Goal: Information Seeking & Learning: Learn about a topic

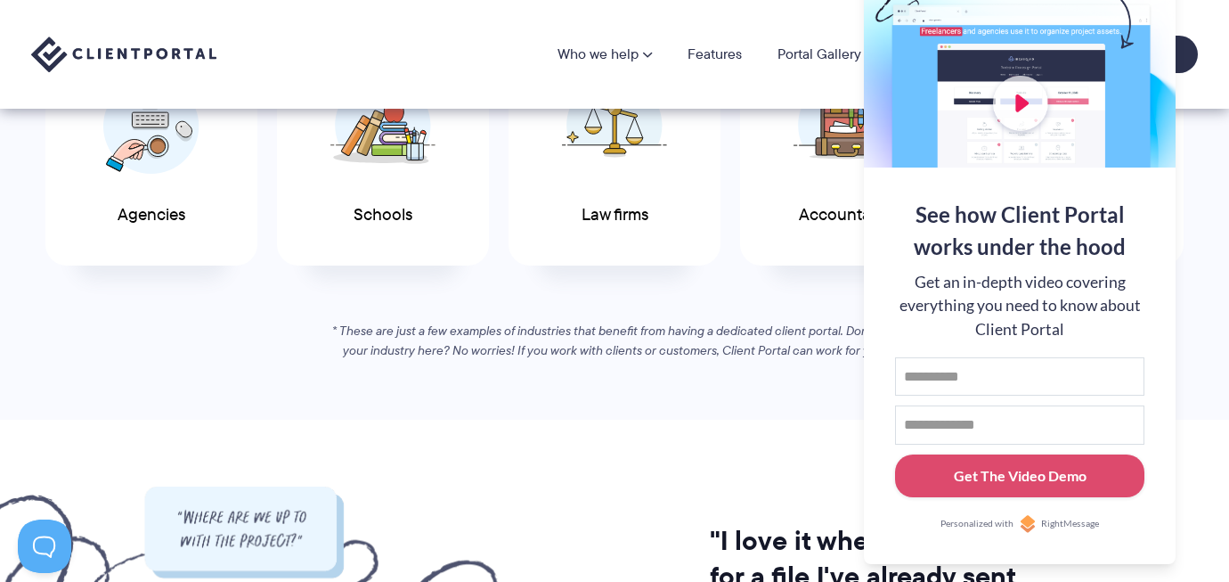
scroll to position [1067, 0]
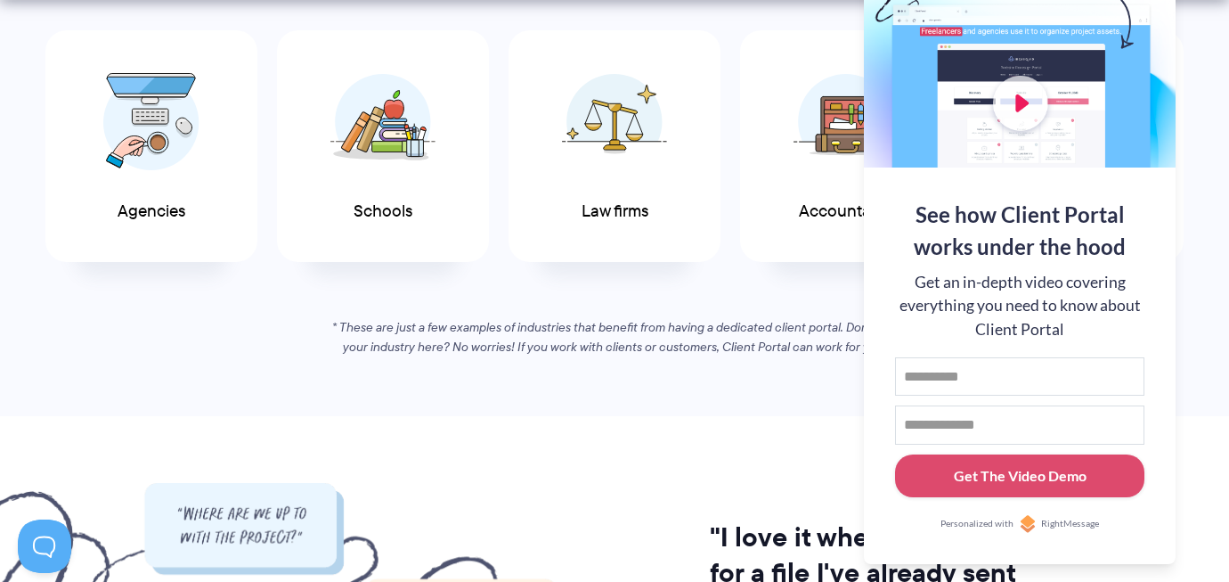
click at [1213, 45] on div "If you work with clients, you’ll love Client Portal See why Client Portal is pe…" at bounding box center [614, 108] width 1211 height 500
click at [995, 281] on div "Get an in-depth video covering everything you need to know about Client Portal" at bounding box center [1019, 306] width 249 height 70
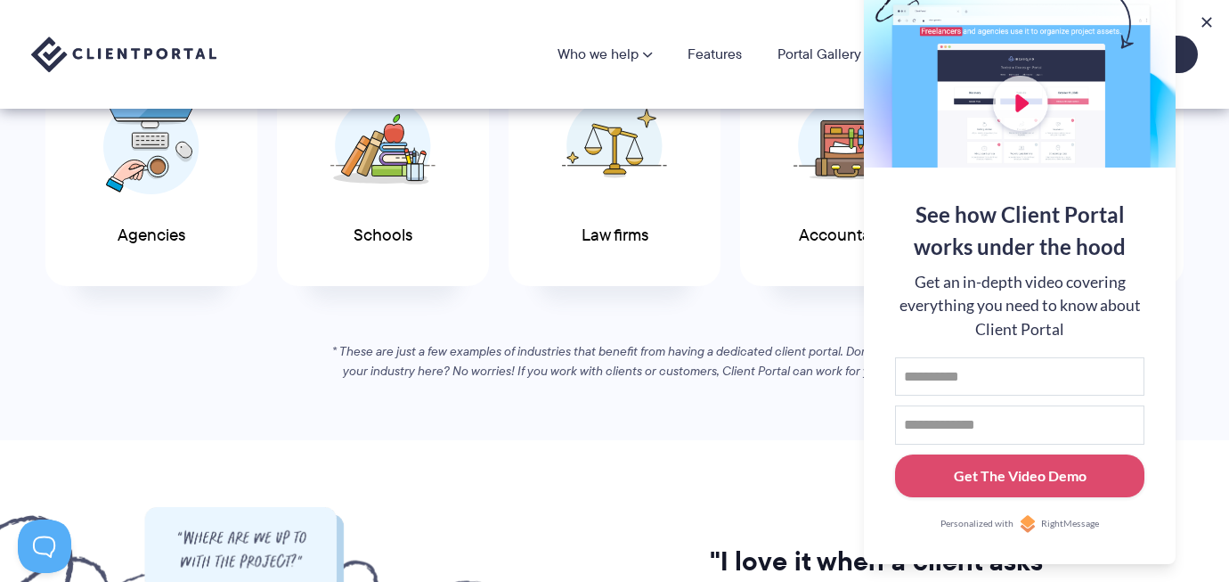
scroll to position [1035, 0]
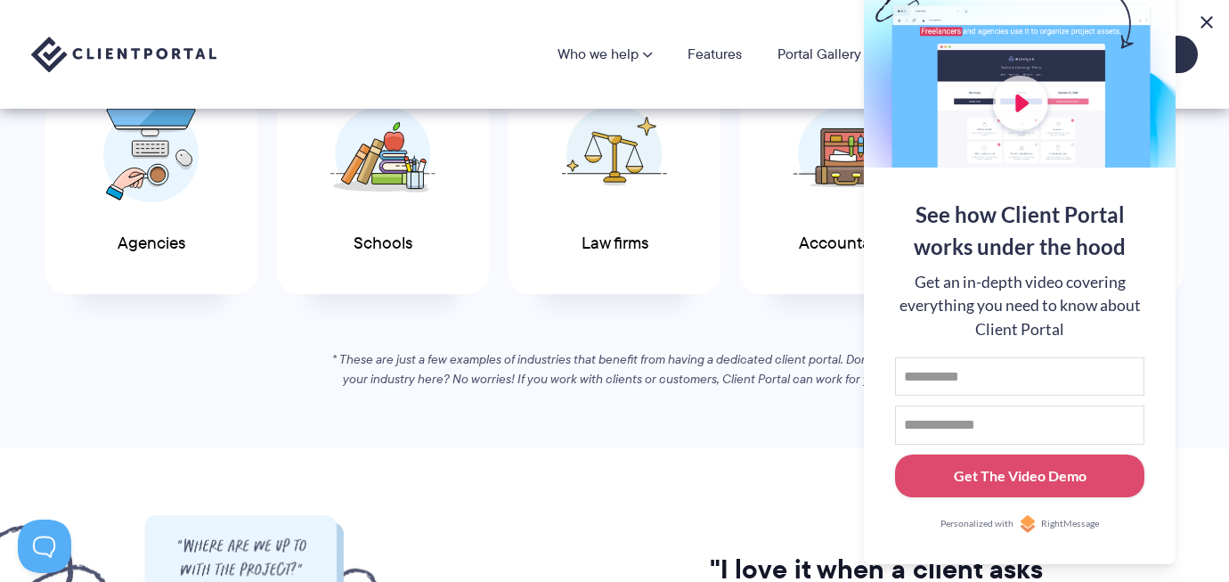
click at [1209, 14] on button at bounding box center [1206, 22] width 21 height 21
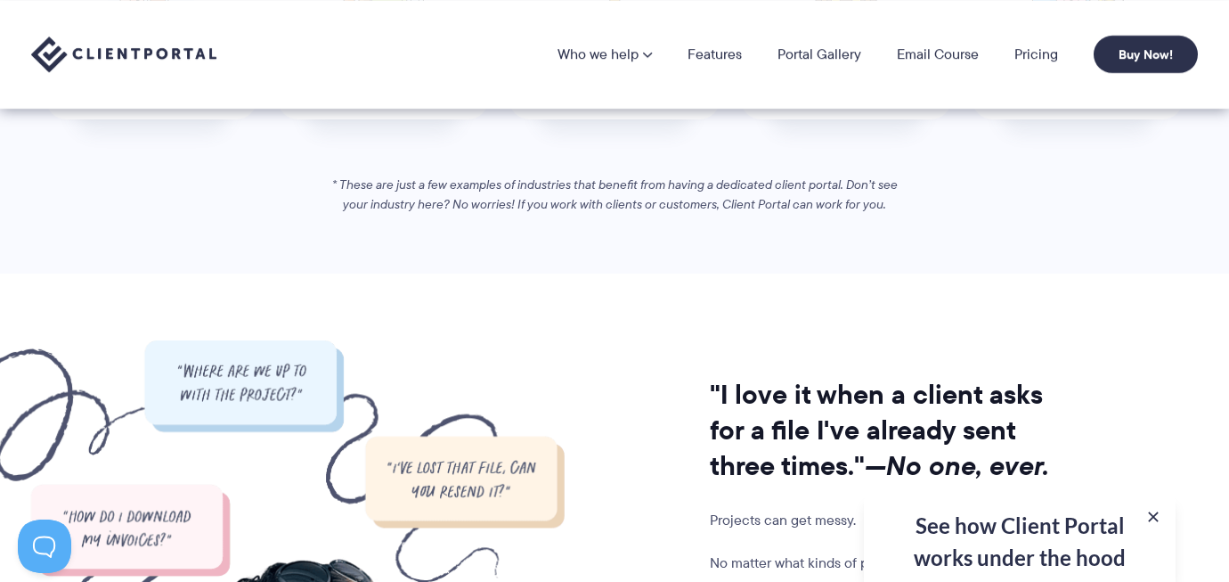
scroll to position [750, 0]
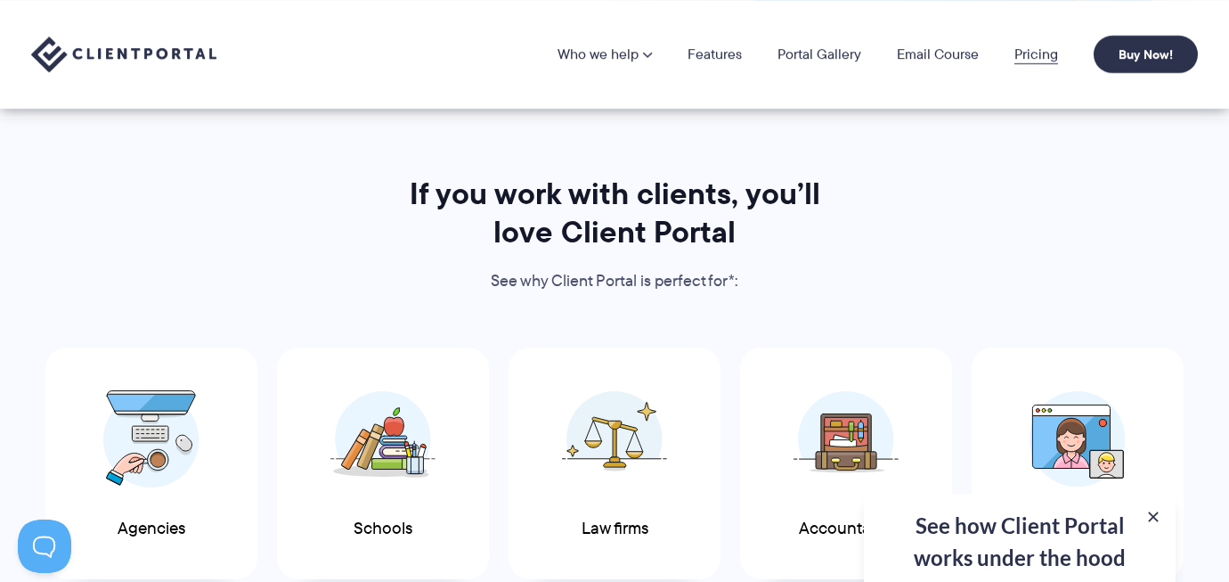
click at [1040, 52] on link "Pricing" at bounding box center [1036, 54] width 44 height 14
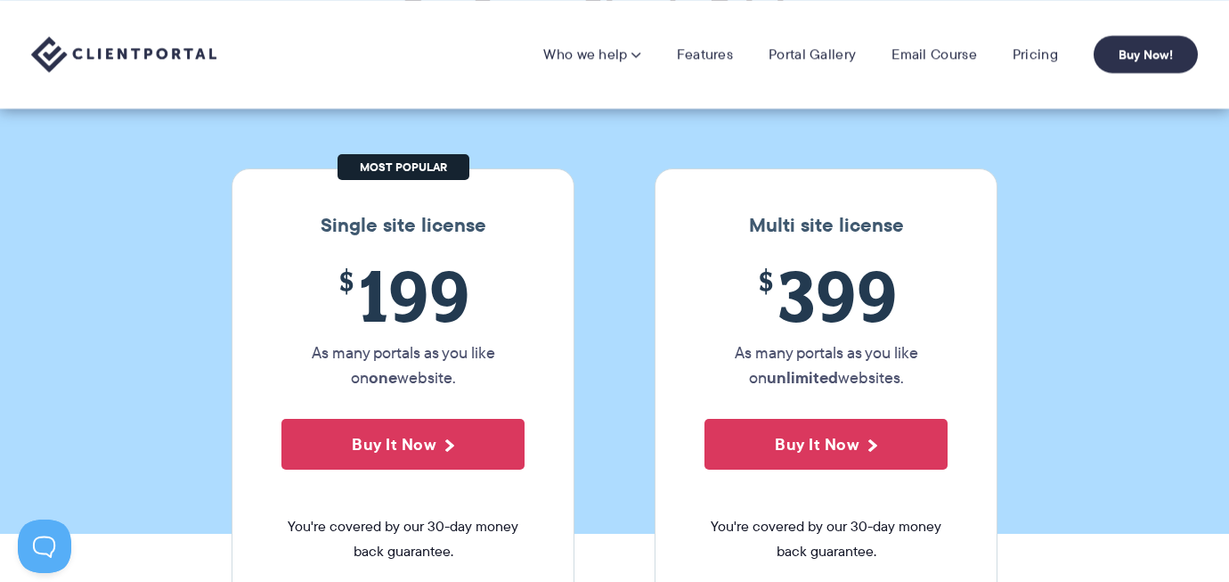
scroll to position [150, 0]
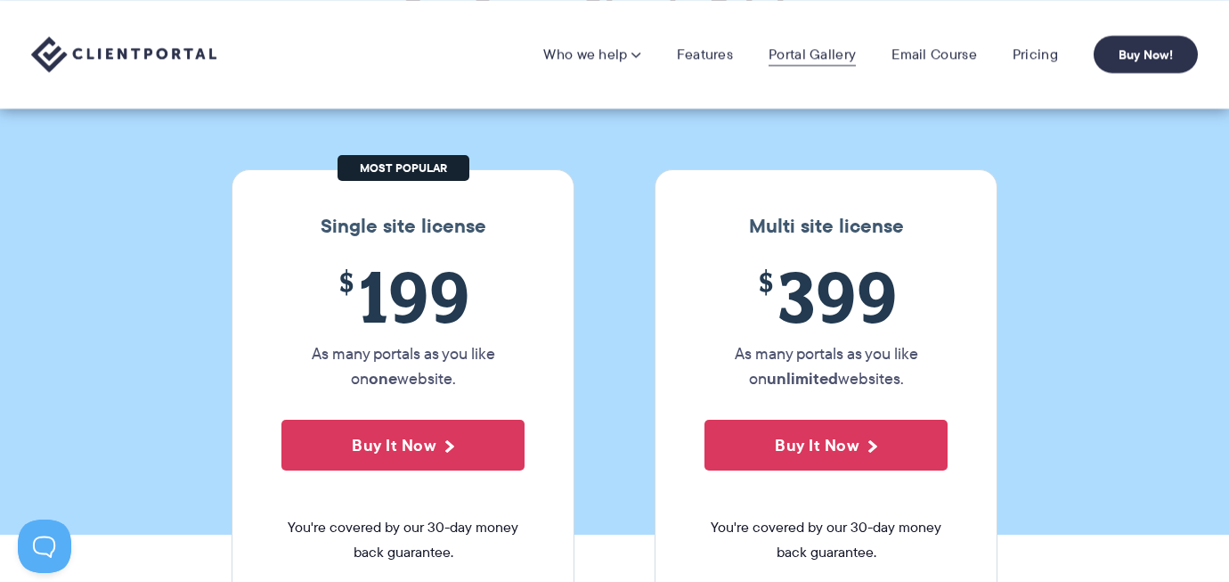
click at [807, 55] on link "Portal Gallery" at bounding box center [812, 54] width 87 height 18
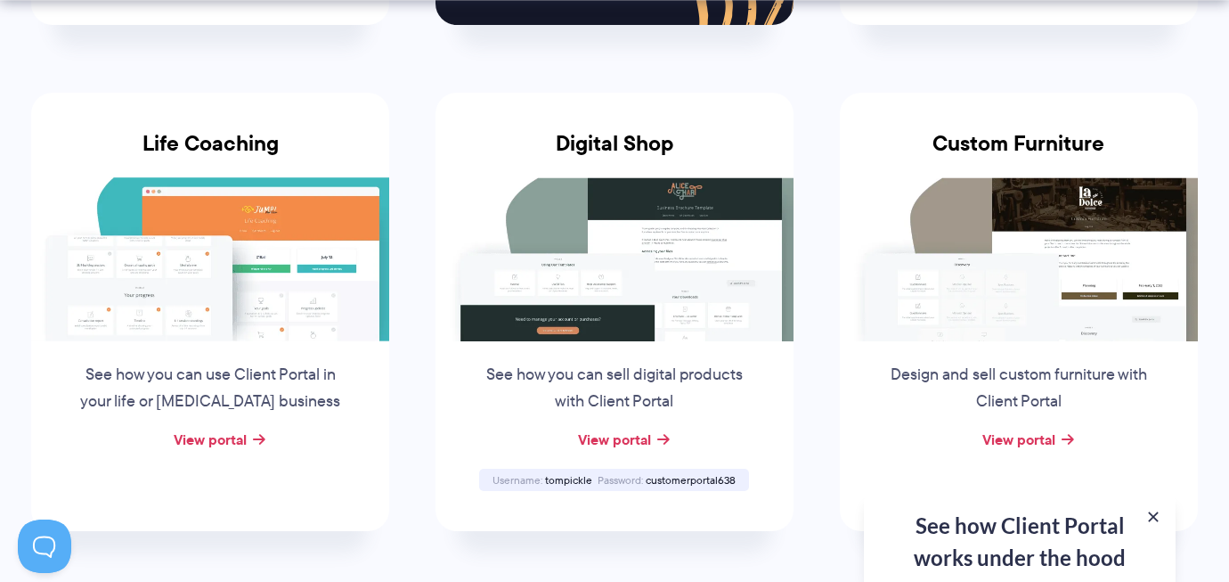
scroll to position [1328, 0]
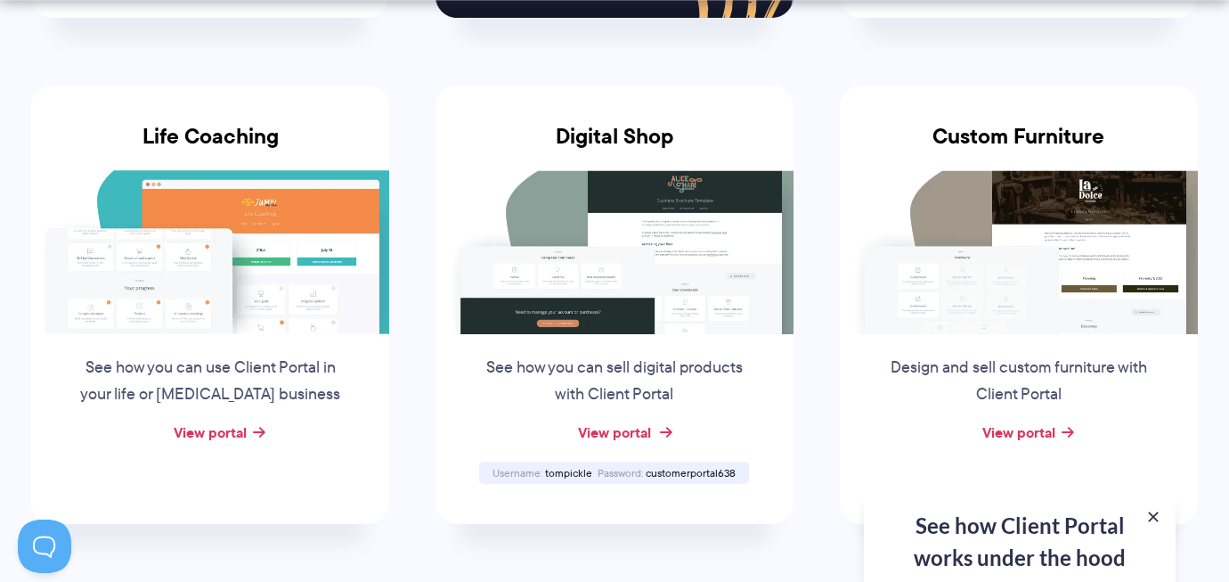
click at [613, 427] on link "View portal" at bounding box center [614, 431] width 73 height 21
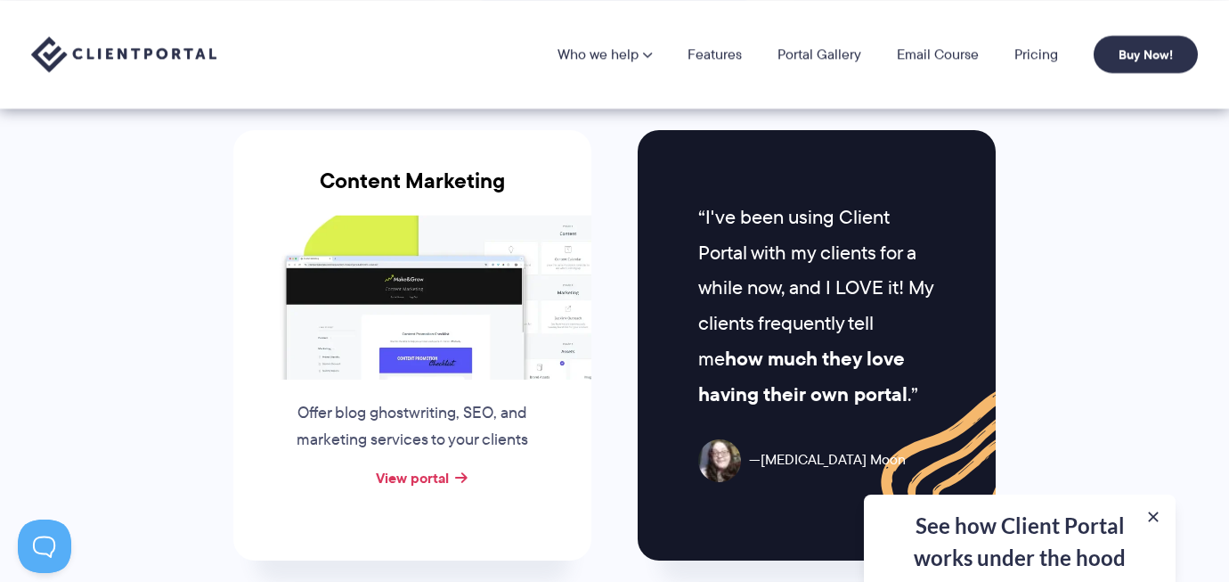
scroll to position [1776, 0]
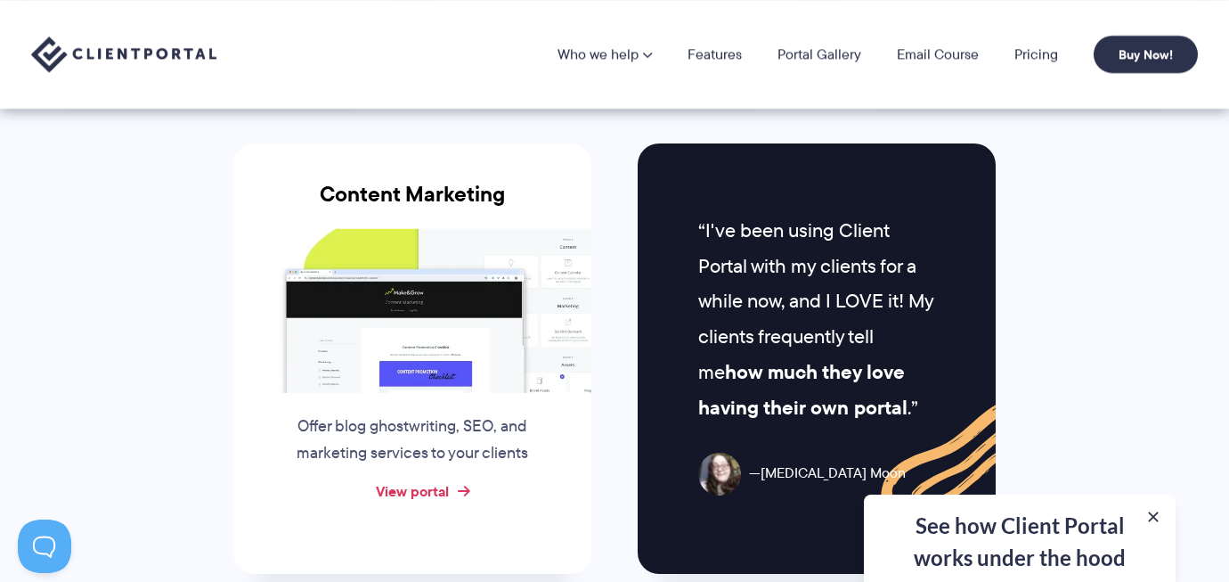
click at [436, 484] on link "View portal" at bounding box center [412, 490] width 73 height 21
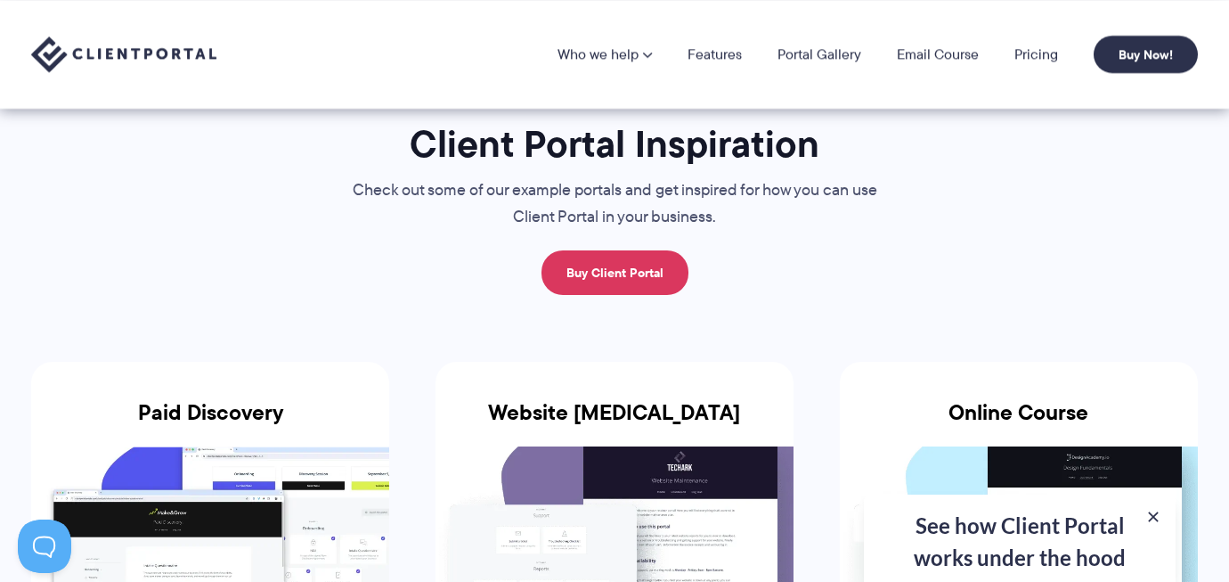
scroll to position [0, 0]
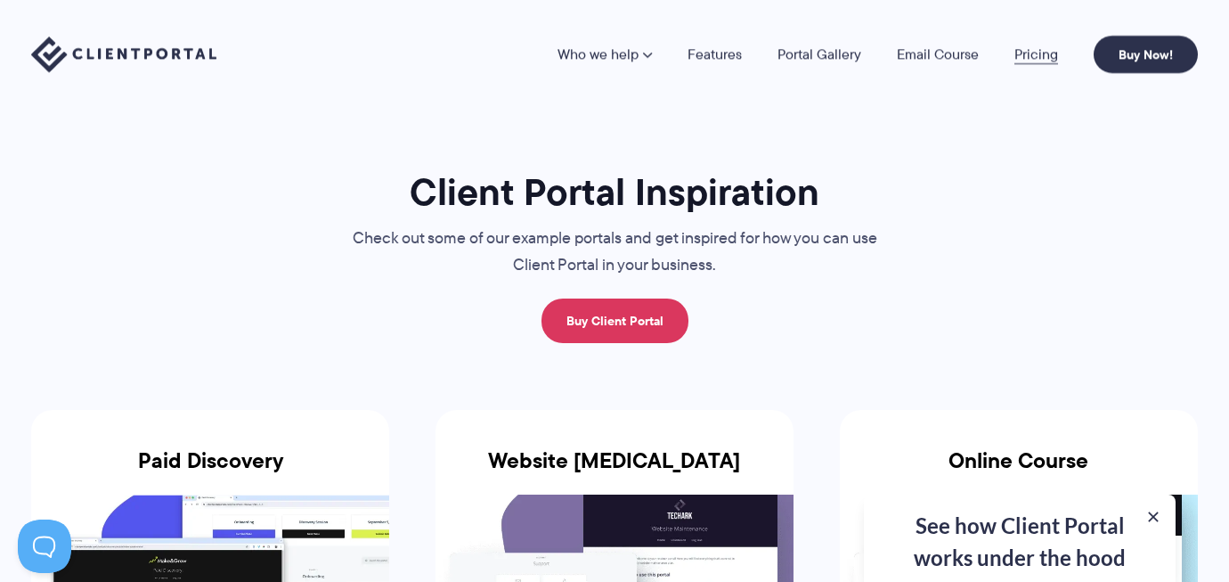
click at [1039, 53] on link "Pricing" at bounding box center [1036, 54] width 44 height 14
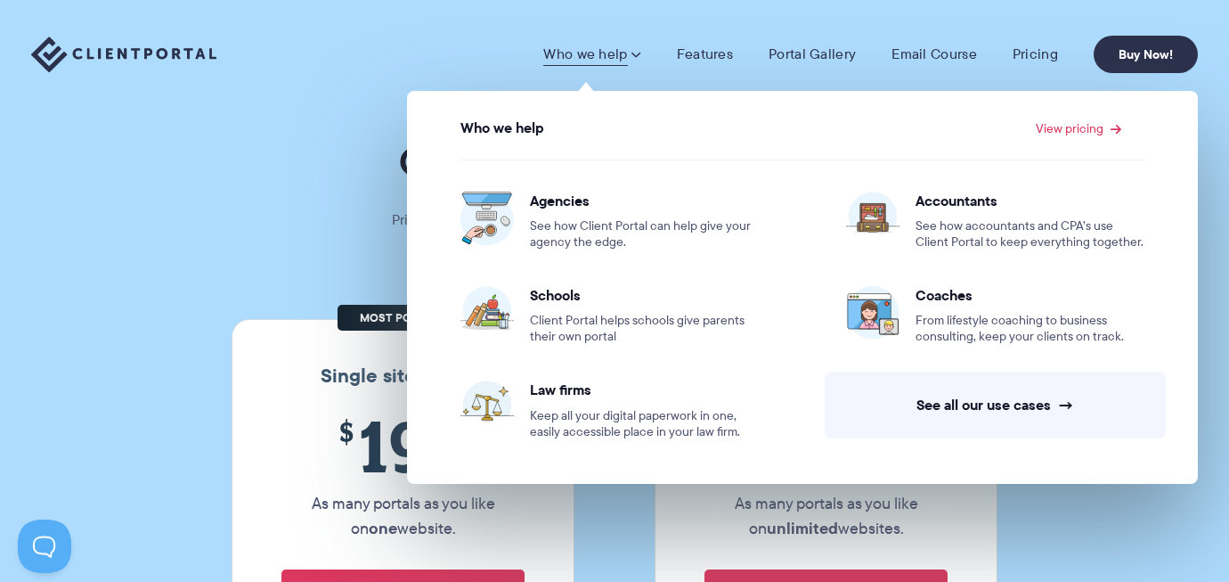
click at [372, 91] on div "Who we help Who we help View pricing Agencies See how Client Portal can help gi…" at bounding box center [614, 54] width 1229 height 109
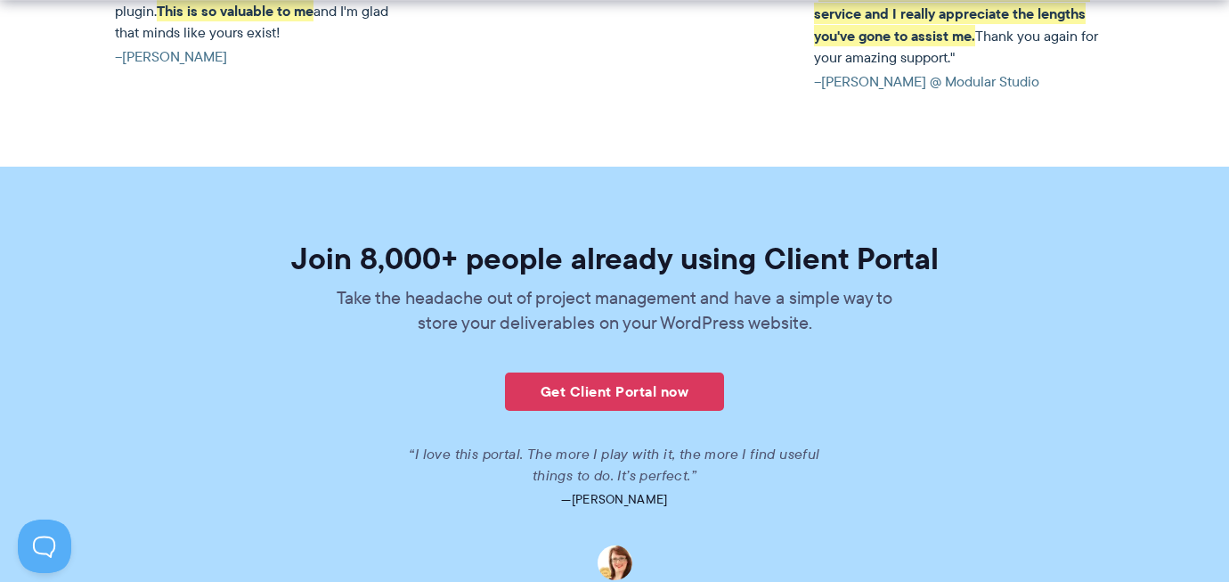
scroll to position [4559, 0]
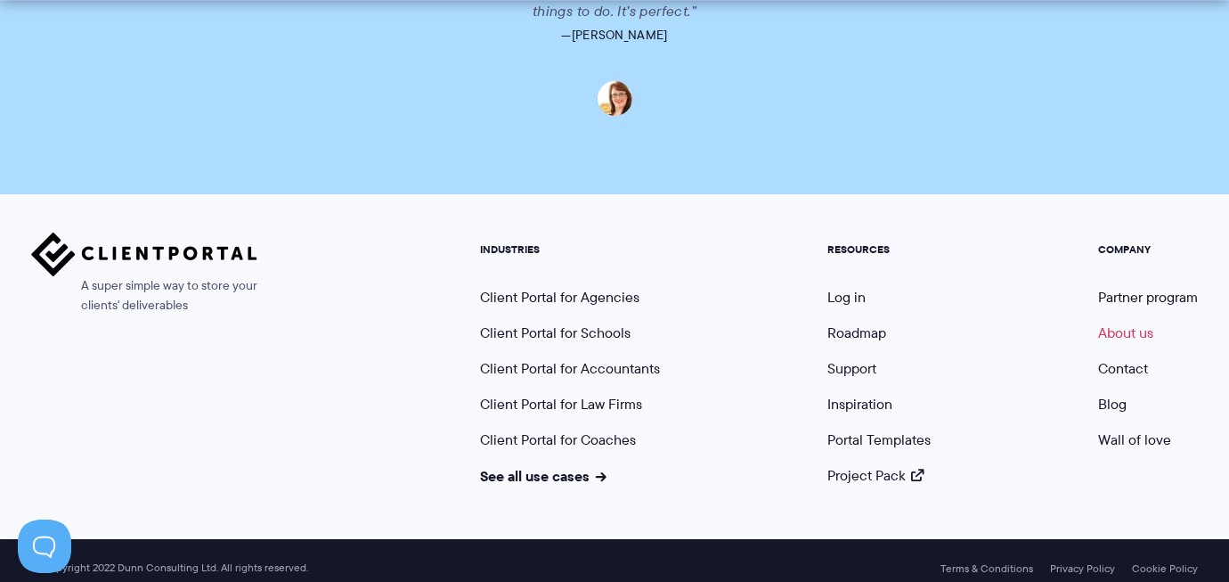
click at [1115, 322] on link "About us" at bounding box center [1125, 332] width 55 height 20
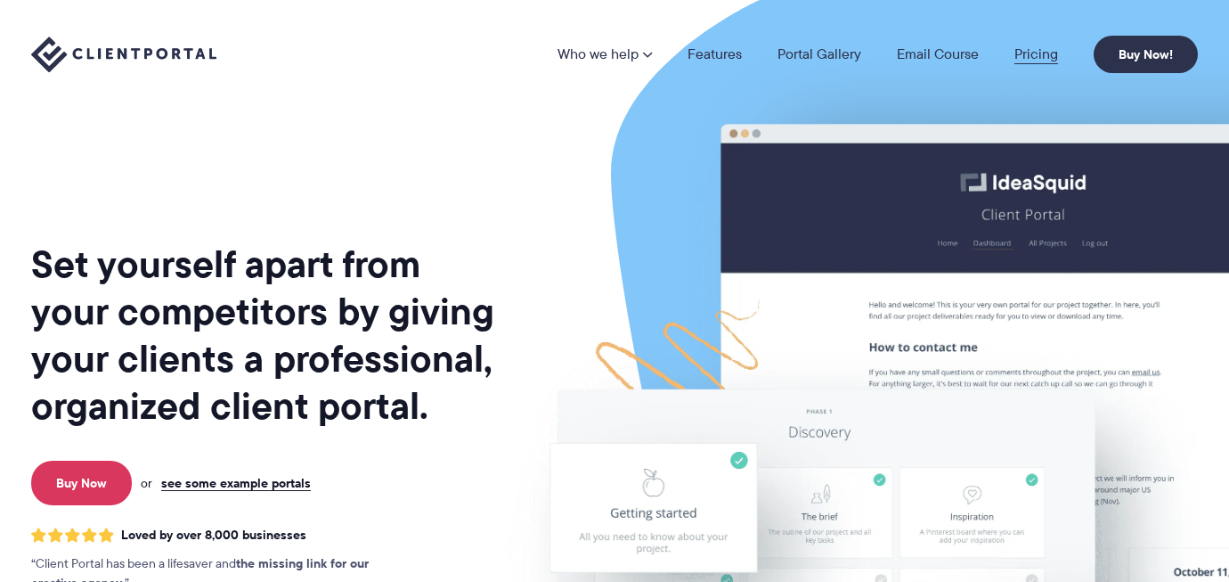
click at [1041, 55] on link "Pricing" at bounding box center [1036, 54] width 44 height 14
